Goal: Task Accomplishment & Management: Manage account settings

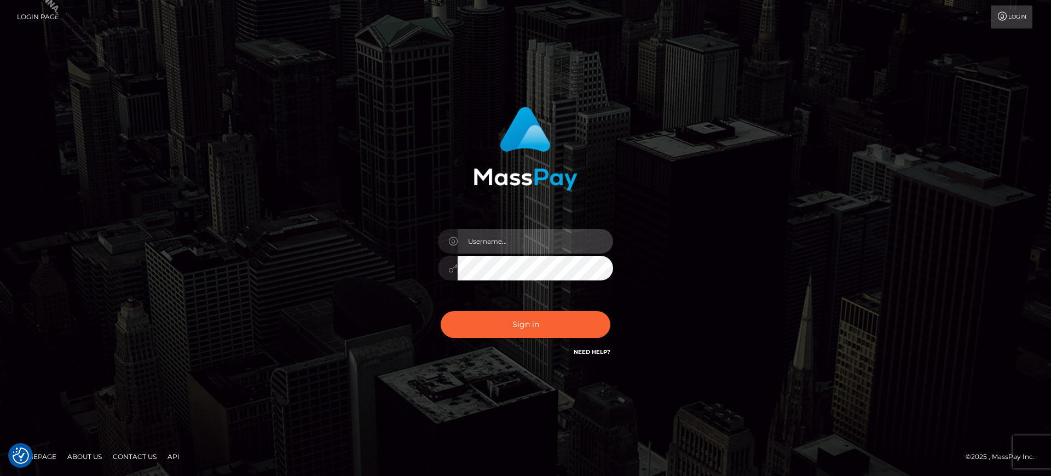
type input "[PERSON_NAME].B2S"
click at [488, 309] on div "Sign in Need Help?" at bounding box center [526, 328] width 192 height 49
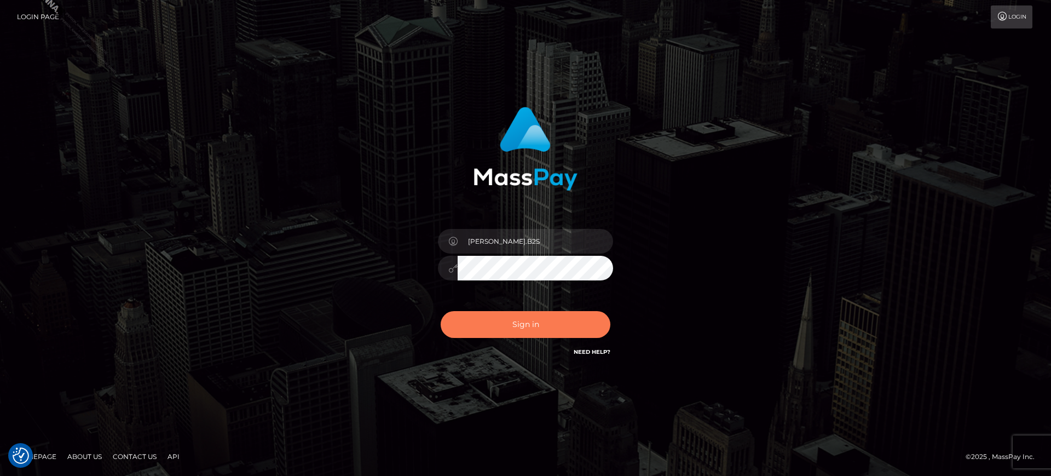
click at [486, 313] on button "Sign in" at bounding box center [526, 324] width 170 height 27
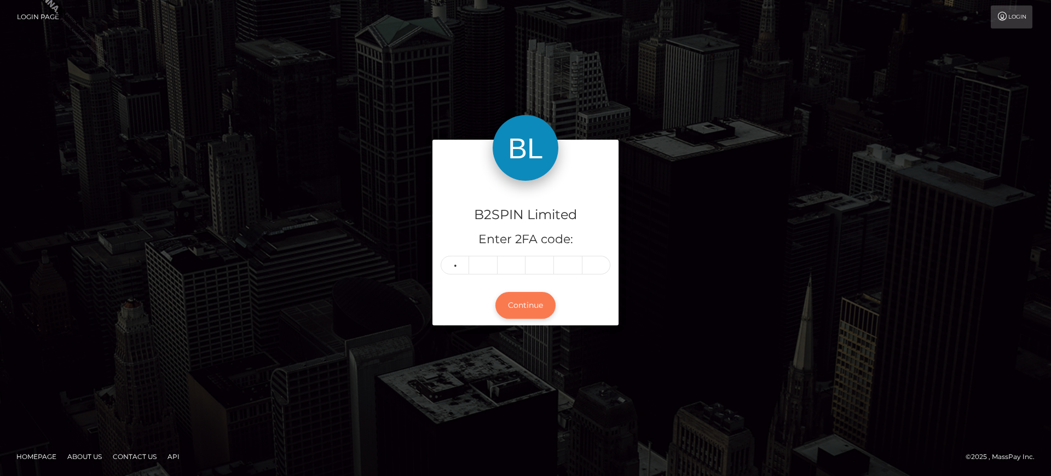
type input "1"
type input "0"
type input "2"
type input "9"
type input "6"
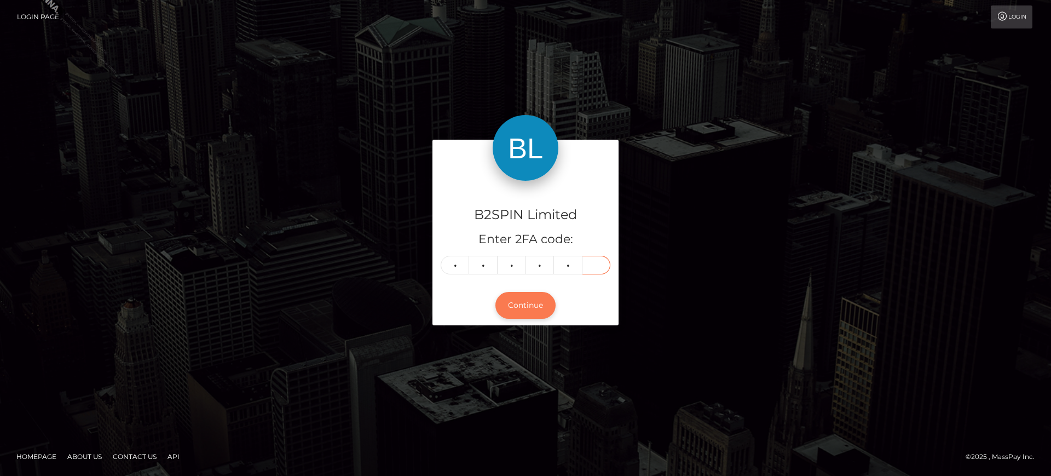
type input "5"
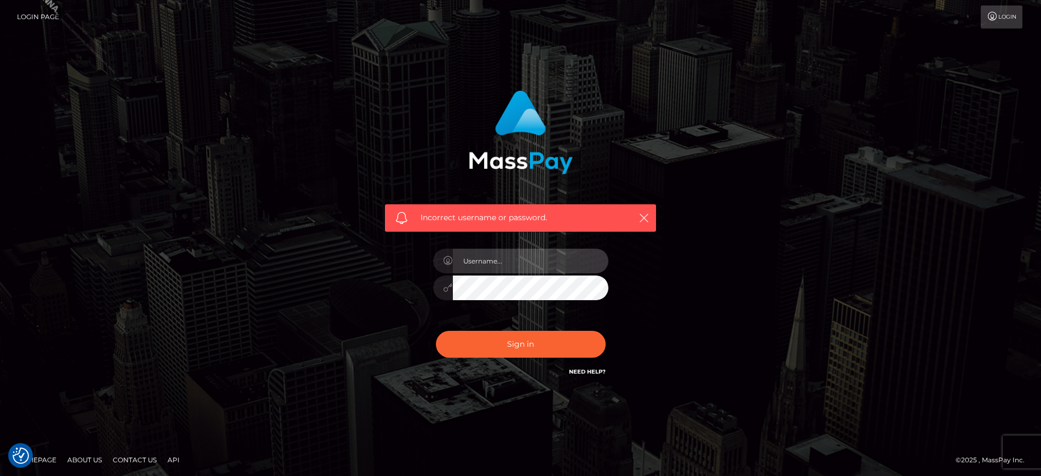
click at [521, 267] on input "text" at bounding box center [530, 261] width 155 height 25
type input "marianne.B2S"
checkbox input "true"
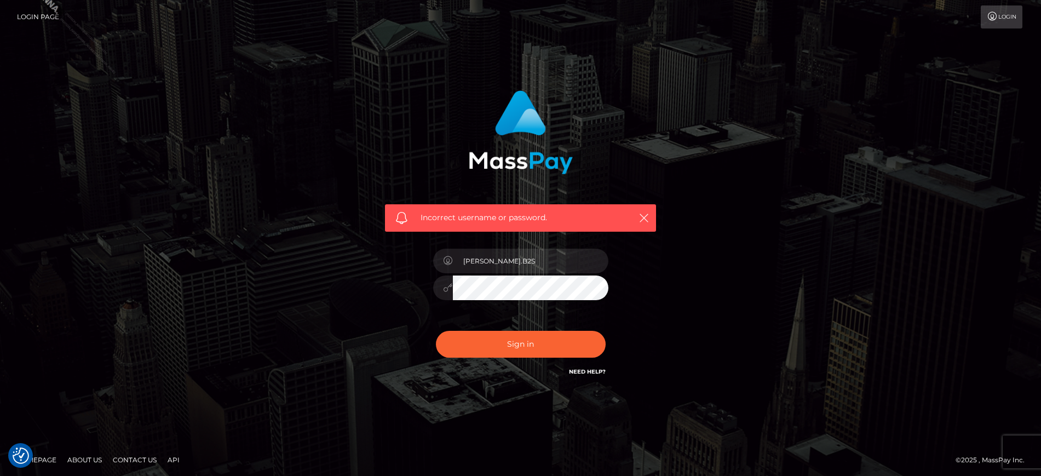
checkbox input "true"
click at [552, 251] on input "marianne.B2S" at bounding box center [530, 261] width 155 height 25
click at [522, 356] on button "Sign in" at bounding box center [521, 344] width 170 height 27
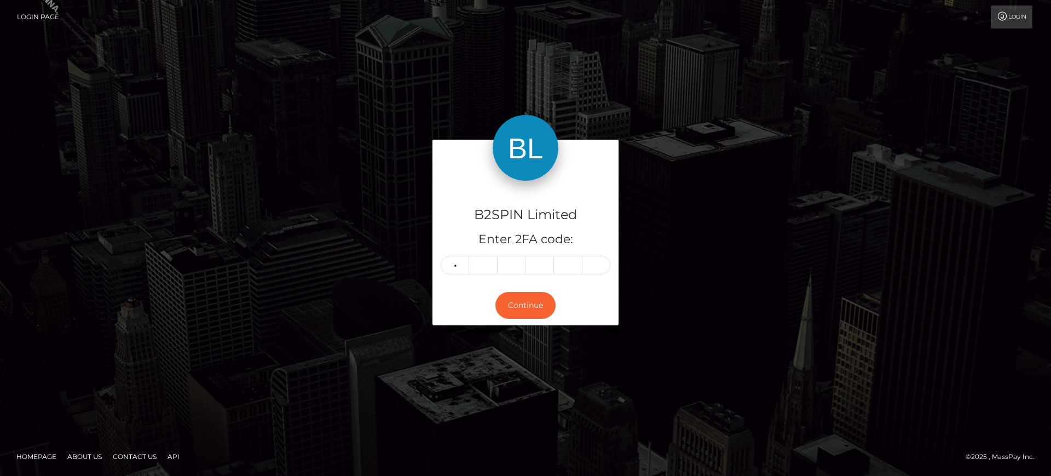
type input "1"
type input "0"
type input "2"
type input "9"
type input "6"
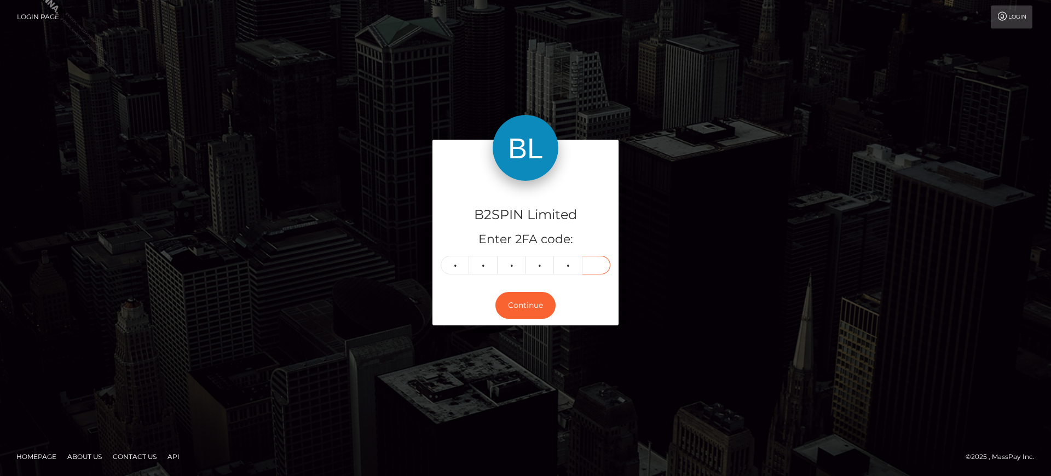
type input "5"
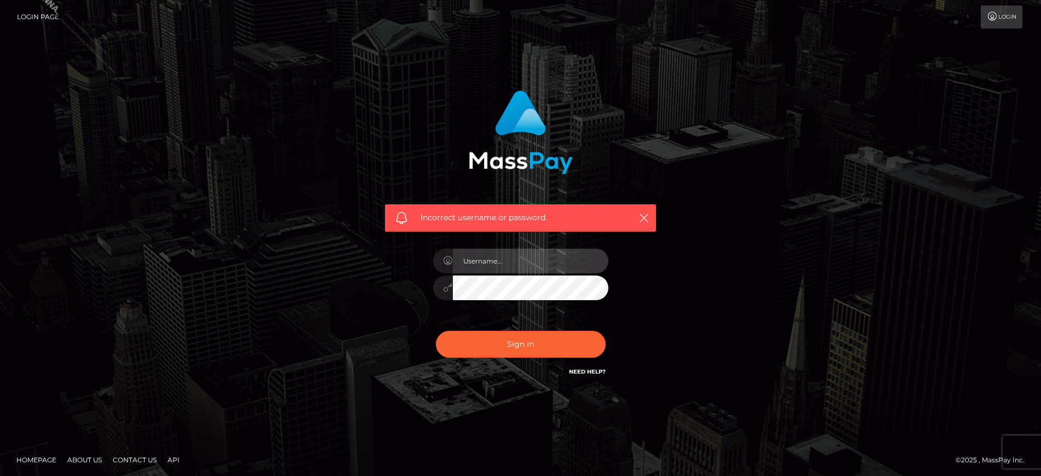
type input "[PERSON_NAME].B2S"
click at [554, 263] on input "marianne.B2S" at bounding box center [530, 261] width 155 height 25
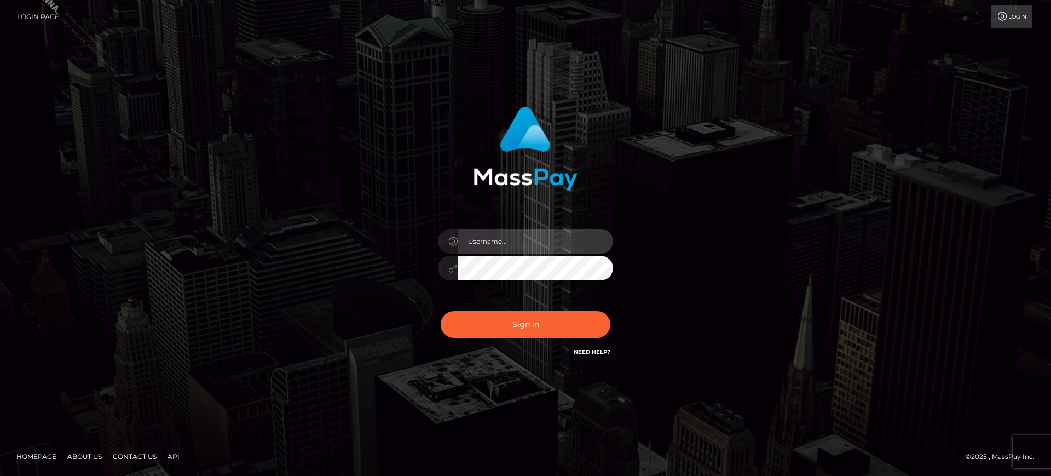
click at [579, 238] on input "text" at bounding box center [535, 241] width 155 height 25
type input "marianne.B2S"
click at [579, 238] on input "marianne.B2S" at bounding box center [535, 241] width 155 height 25
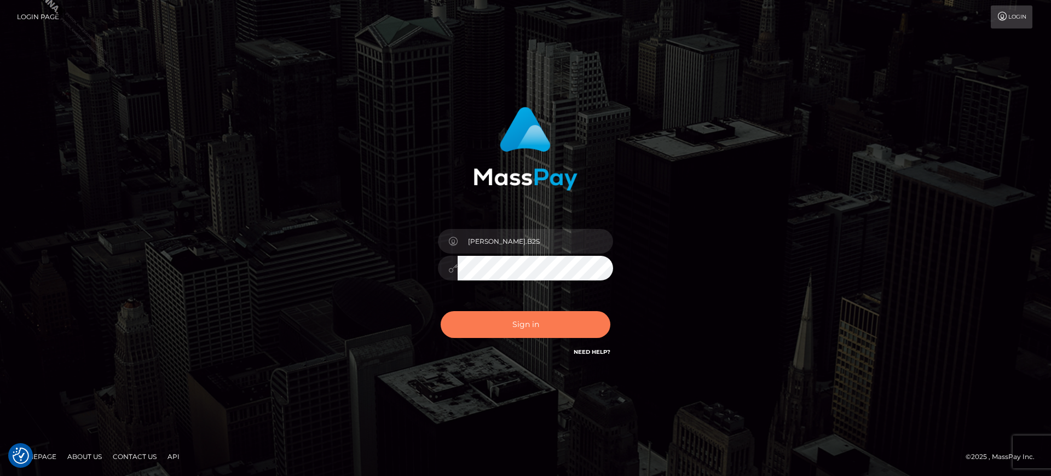
click at [520, 313] on button "Sign in" at bounding box center [526, 324] width 170 height 27
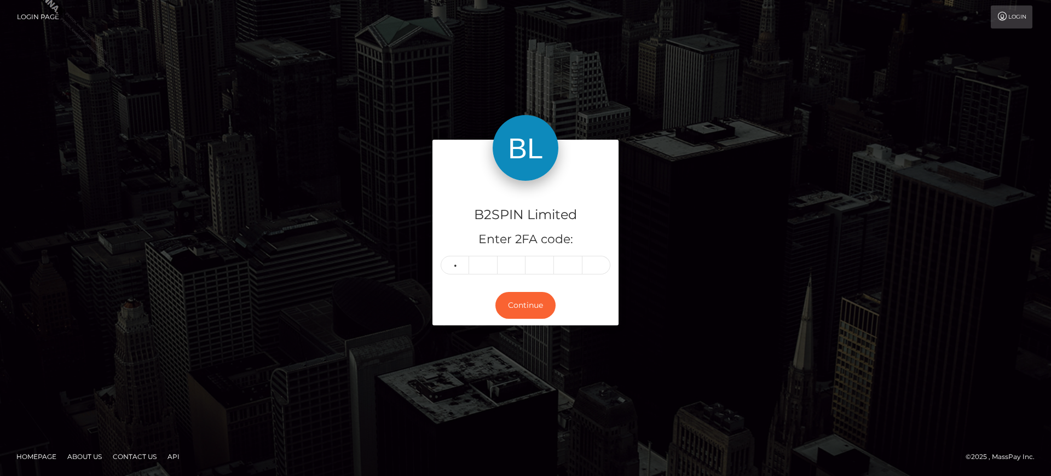
type input "5"
type input "9"
type input "8"
type input "0"
type input "4"
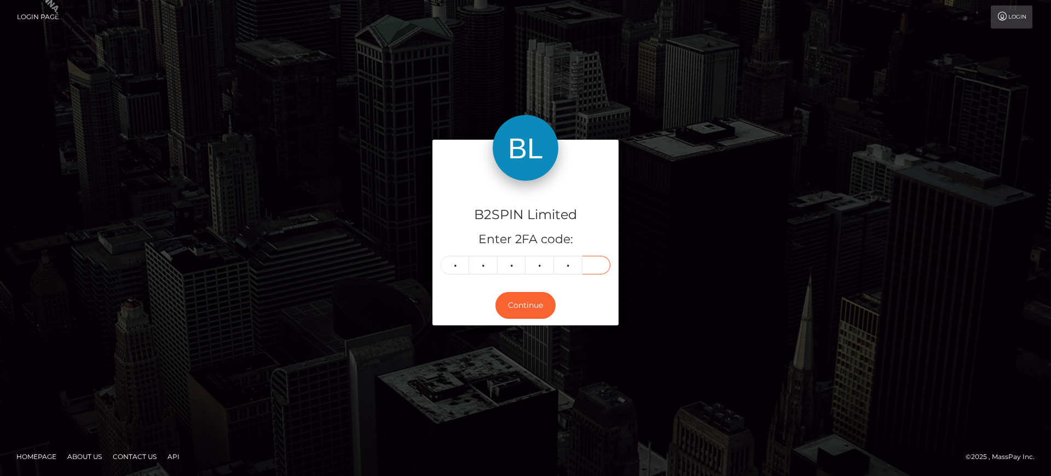
type input "5"
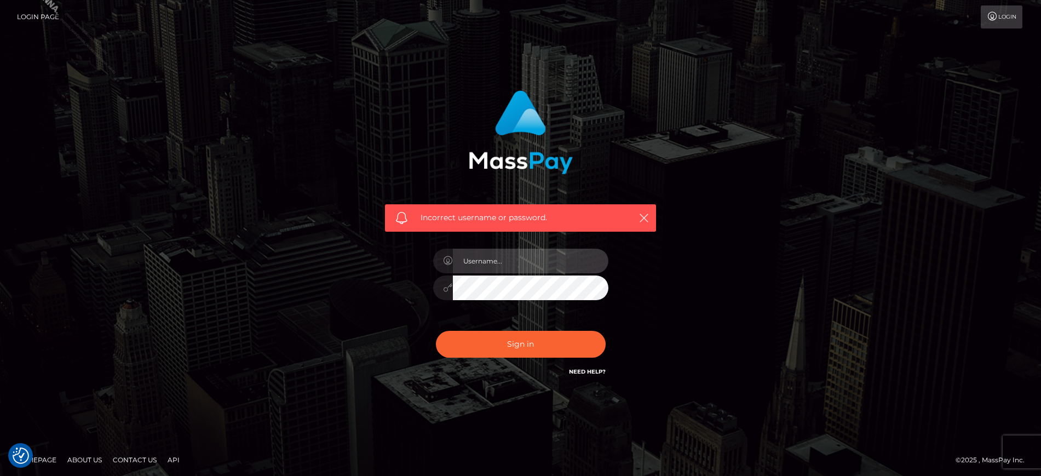
type input "marianne.B2S"
click at [542, 264] on input "marianne.B2S" at bounding box center [530, 261] width 155 height 25
click at [394, 284] on div "Incorrect username or password. marianne.B2S" at bounding box center [520, 234] width 287 height 304
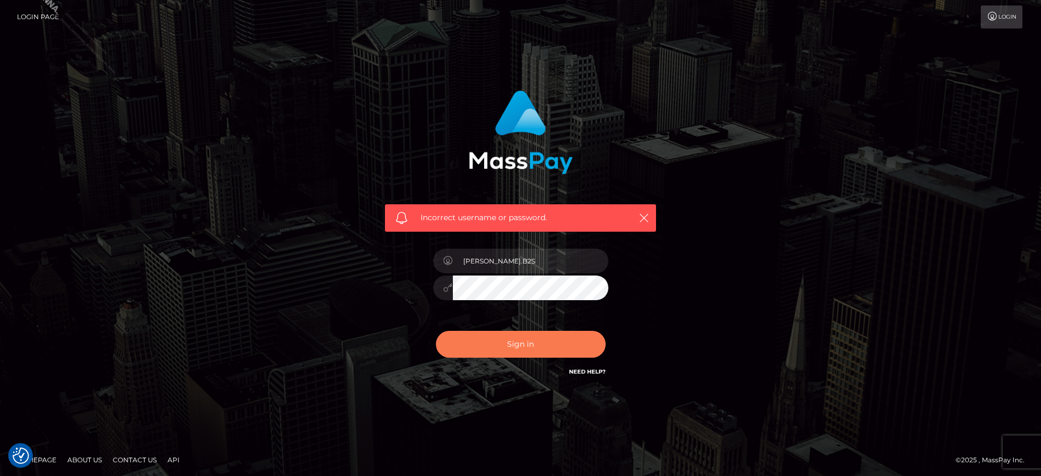
click at [504, 336] on button "Sign in" at bounding box center [521, 344] width 170 height 27
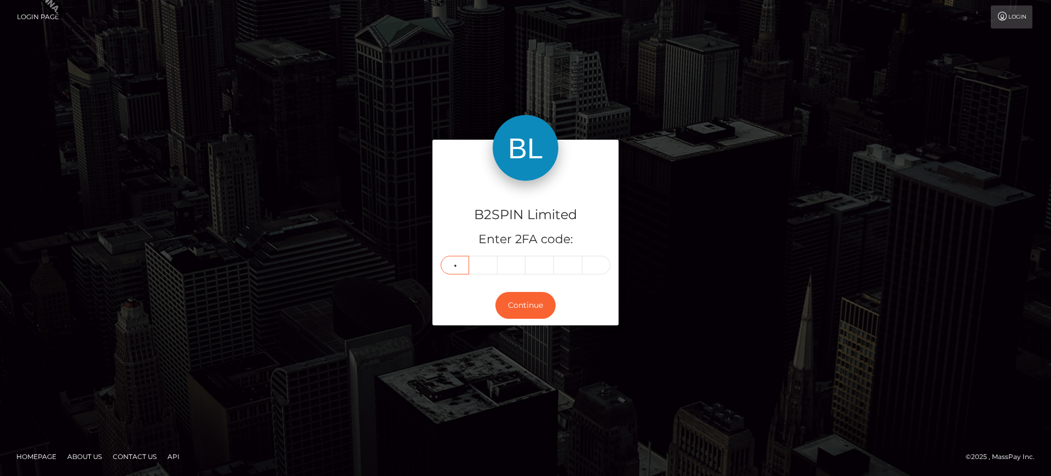
type input "7"
type input "4"
type input "8"
type input "3"
type input "2"
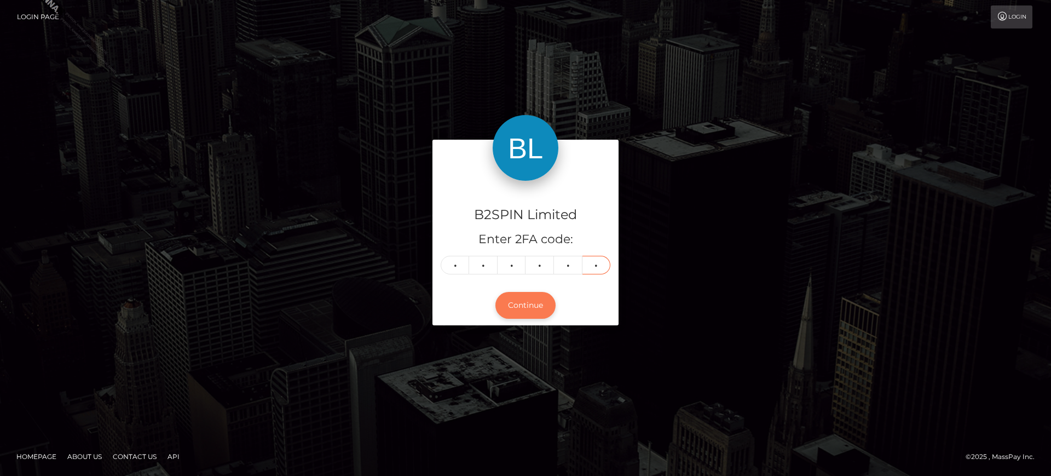
type input "6"
click at [527, 306] on button "Continue" at bounding box center [525, 305] width 60 height 27
click at [601, 269] on input "6" at bounding box center [597, 265] width 28 height 19
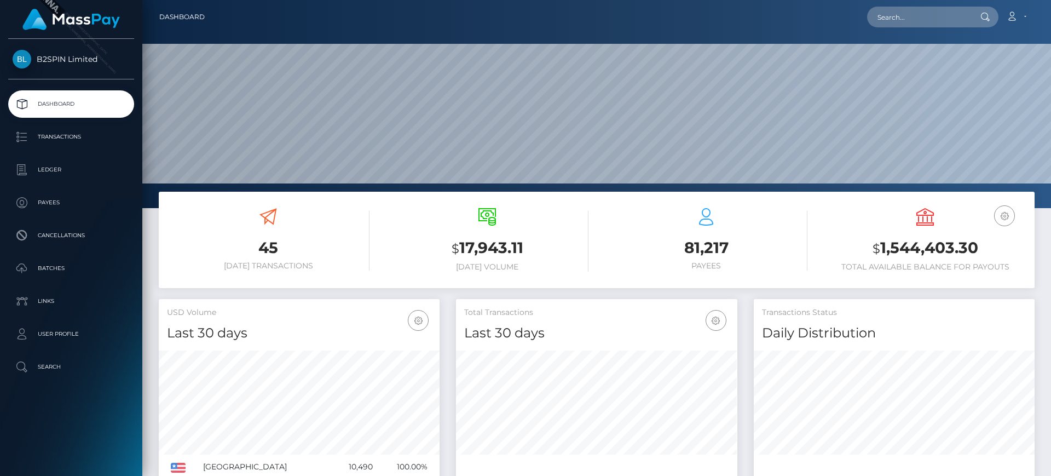
scroll to position [194, 281]
click at [39, 139] on p "Transactions" at bounding box center [71, 137] width 117 height 16
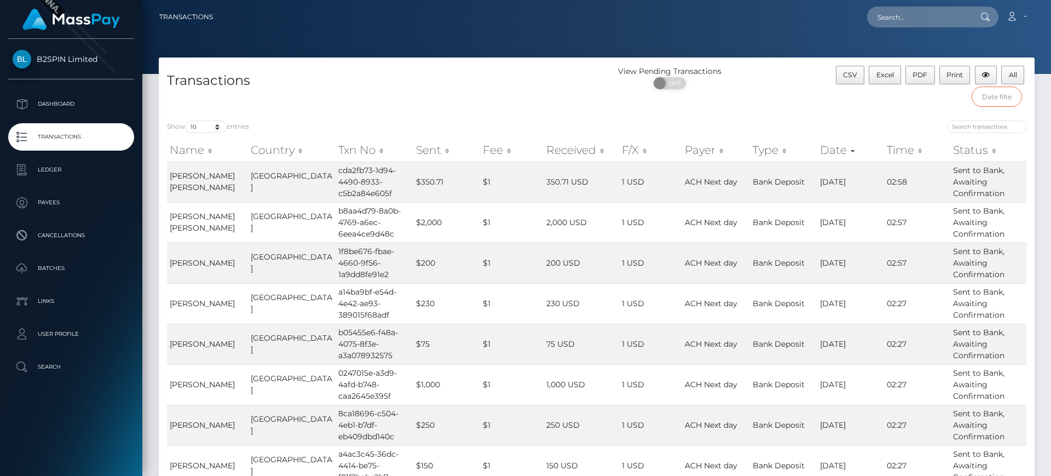
click at [995, 97] on input "text" at bounding box center [997, 97] width 51 height 20
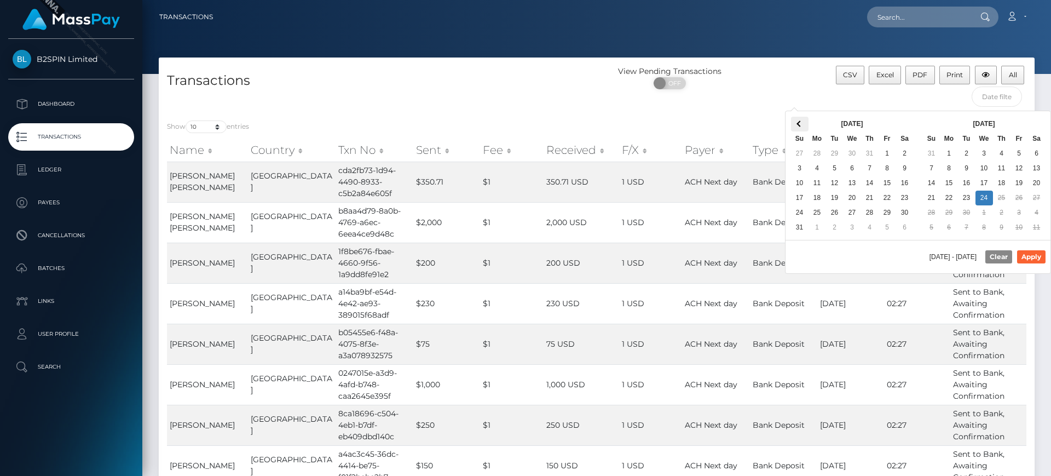
click at [799, 126] on span at bounding box center [800, 123] width 6 height 6
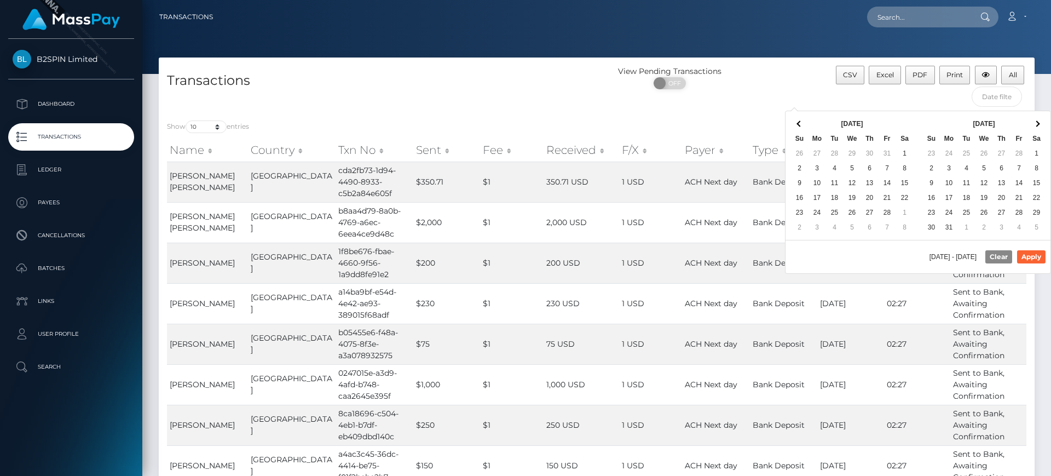
click at [799, 126] on span at bounding box center [800, 123] width 6 height 6
click at [1040, 122] on th at bounding box center [1037, 124] width 18 height 15
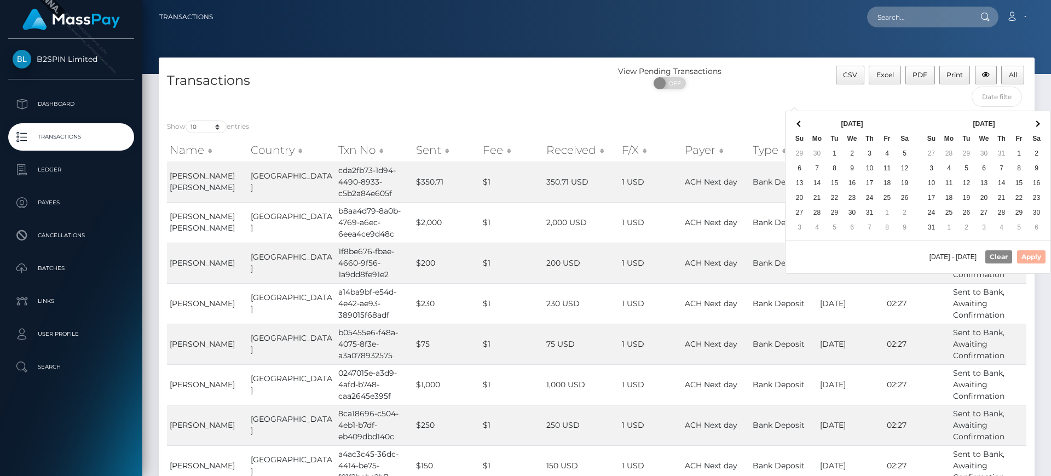
click at [1040, 122] on th at bounding box center [1037, 124] width 18 height 15
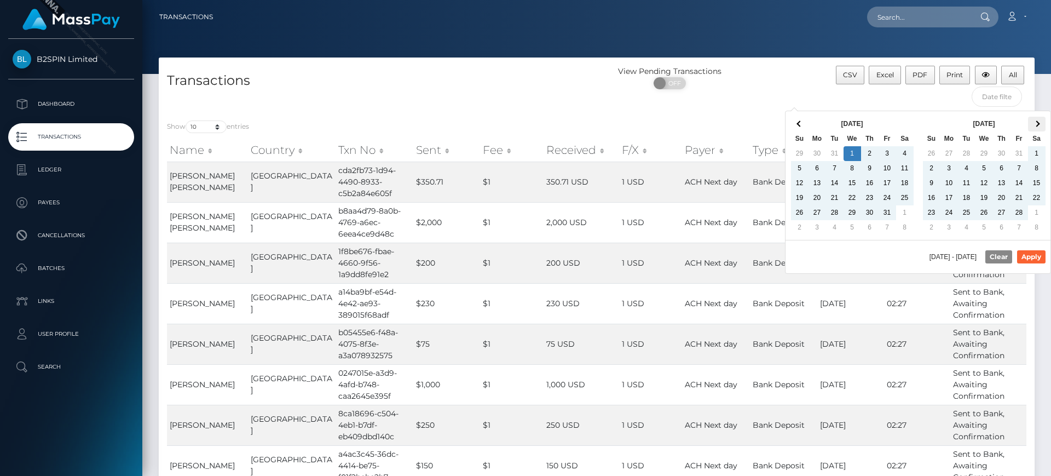
click at [1044, 124] on th at bounding box center [1037, 124] width 18 height 15
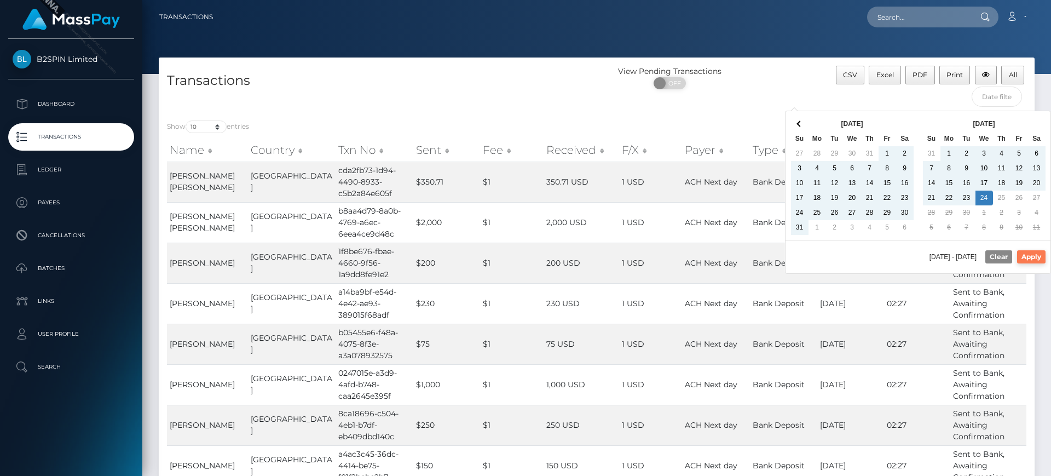
click at [1035, 257] on button "Apply" at bounding box center [1031, 256] width 28 height 13
type input "01/01/2025 - 09/24/2025"
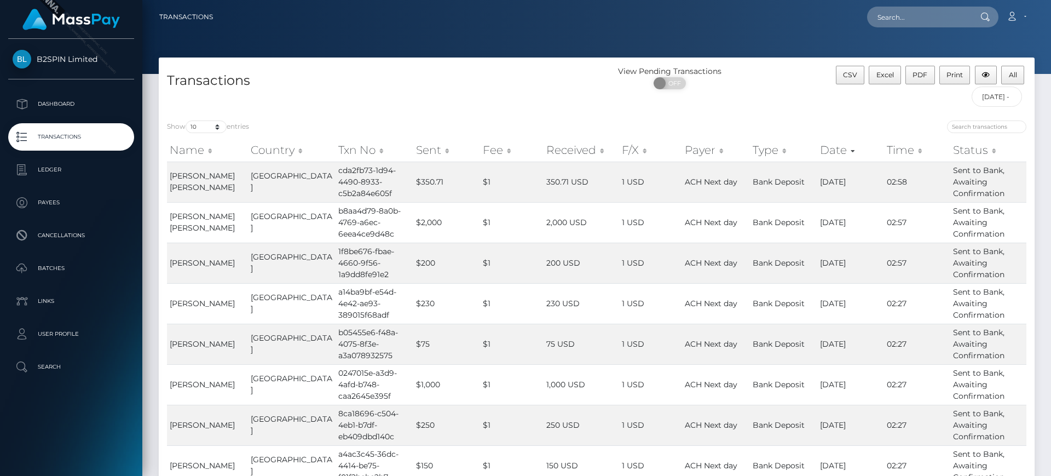
click at [1028, 75] on div "CSV Excel PDF Print All 01/01/2025 - 09/24/2025" at bounding box center [925, 89] width 219 height 47
click at [1018, 76] on button "All" at bounding box center [1012, 75] width 23 height 19
click at [545, 116] on div "Show 10 25 50 100 250 500 1,000 3,500 entries Name Country Txn No Sent Fee Rece…" at bounding box center [597, 361] width 876 height 499
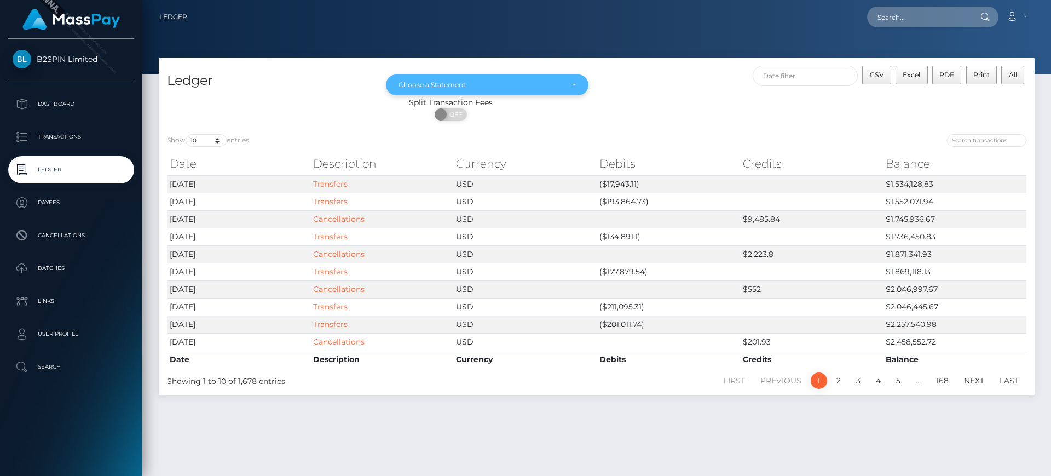
click at [522, 93] on div "Choose a Statement" at bounding box center [487, 84] width 203 height 21
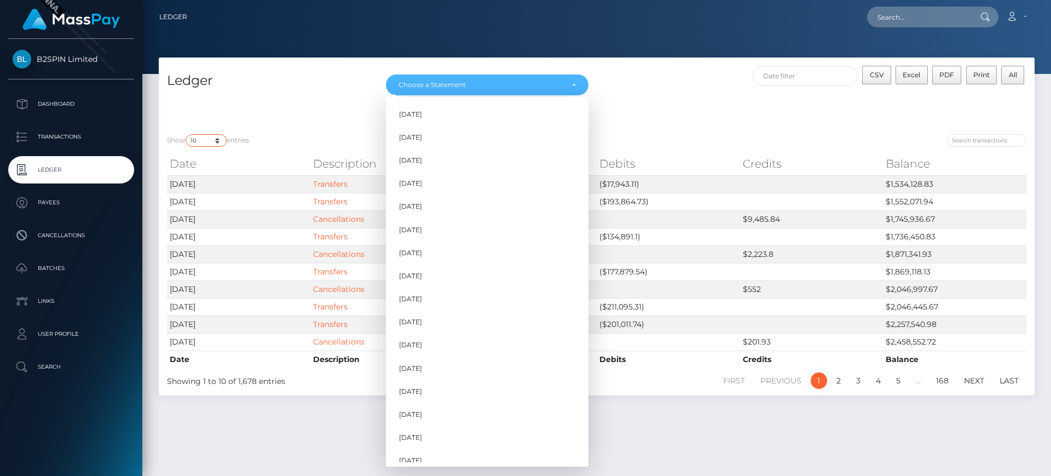
click at [203, 146] on select "10 25 50 100 250" at bounding box center [206, 140] width 41 height 13
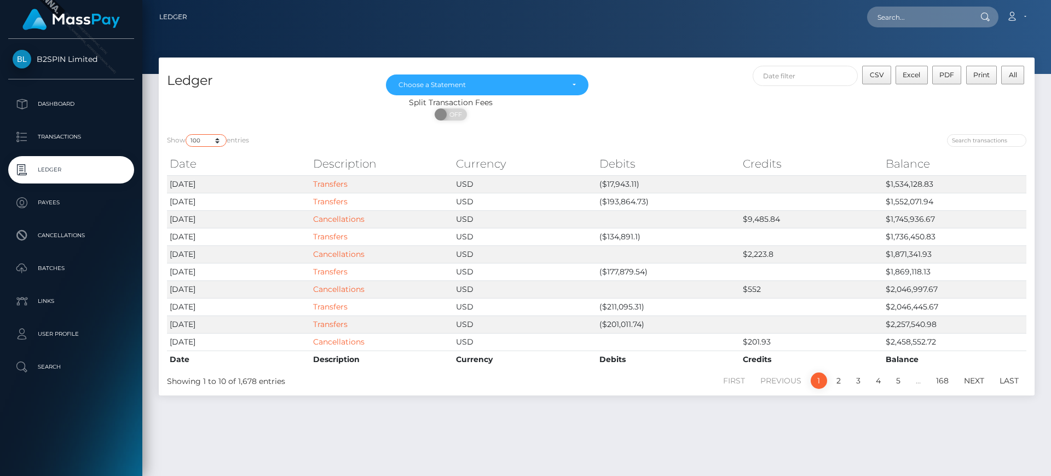
click at [187, 134] on select "10 25 50 100 250" at bounding box center [206, 140] width 41 height 13
click at [216, 143] on select "10 25 50 100 250" at bounding box center [206, 140] width 41 height 13
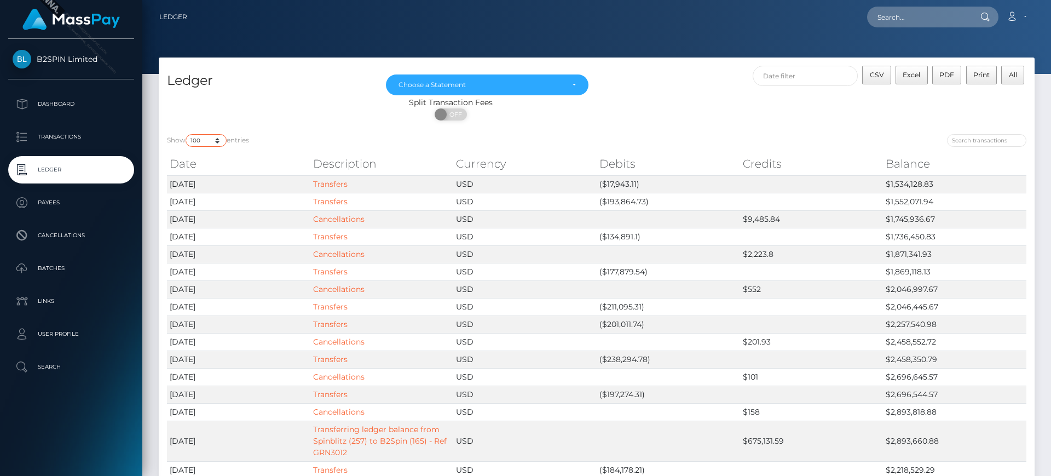
select select "50"
click at [187, 134] on select "10 25 50 100 250" at bounding box center [206, 140] width 41 height 13
click at [299, 135] on div "Show 10 25 50 100 250 entries" at bounding box center [378, 141] width 422 height 15
click at [885, 79] on button "CSV" at bounding box center [876, 75] width 29 height 19
click at [529, 88] on div "Choose a Statement" at bounding box center [481, 84] width 165 height 9
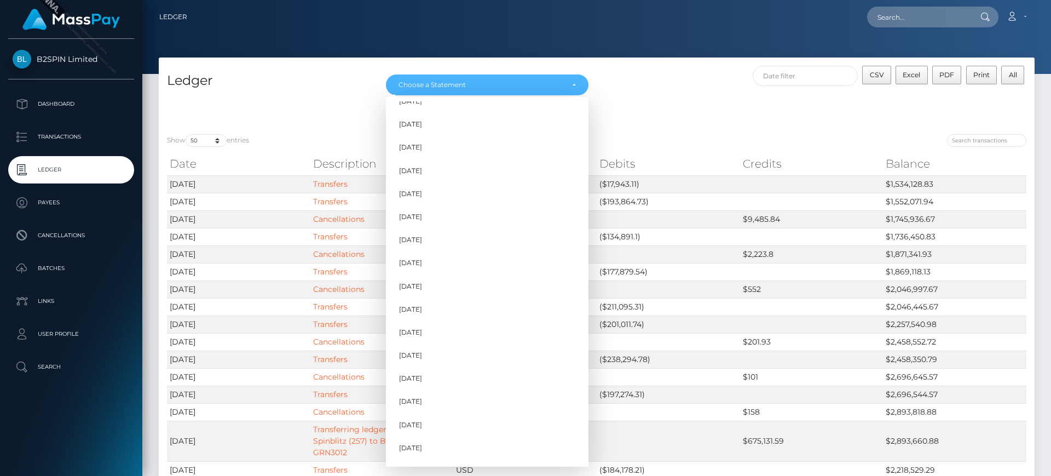
scroll to position [332, 0]
click at [422, 449] on span "[DATE]" at bounding box center [410, 452] width 23 height 10
select select "[DATE]"
